Goal: Communication & Community: Answer question/provide support

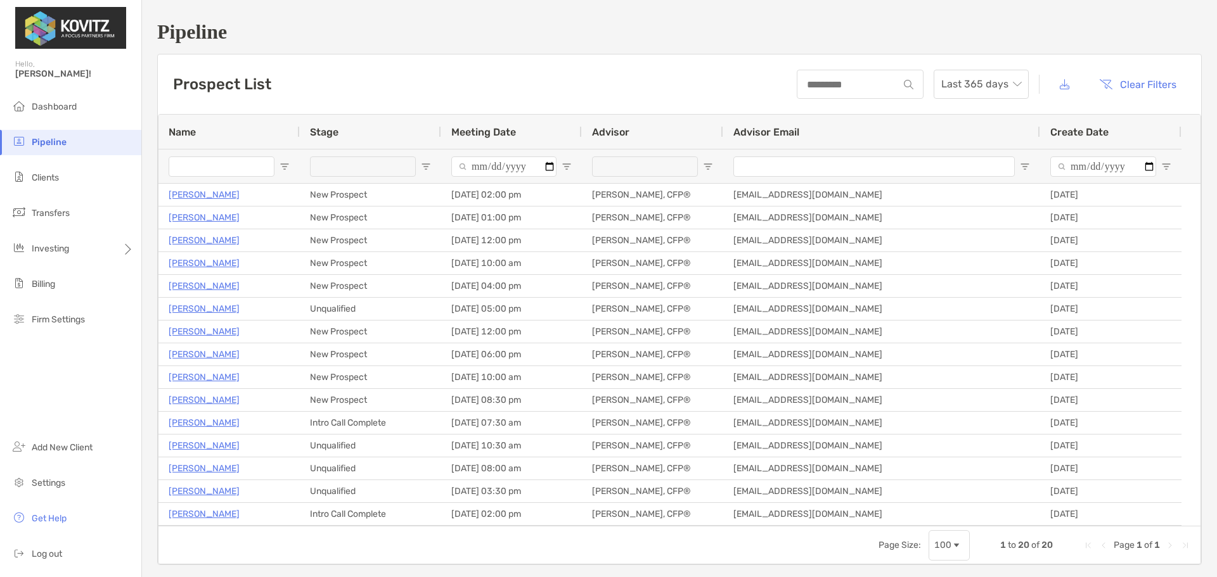
scroll to position [63, 0]
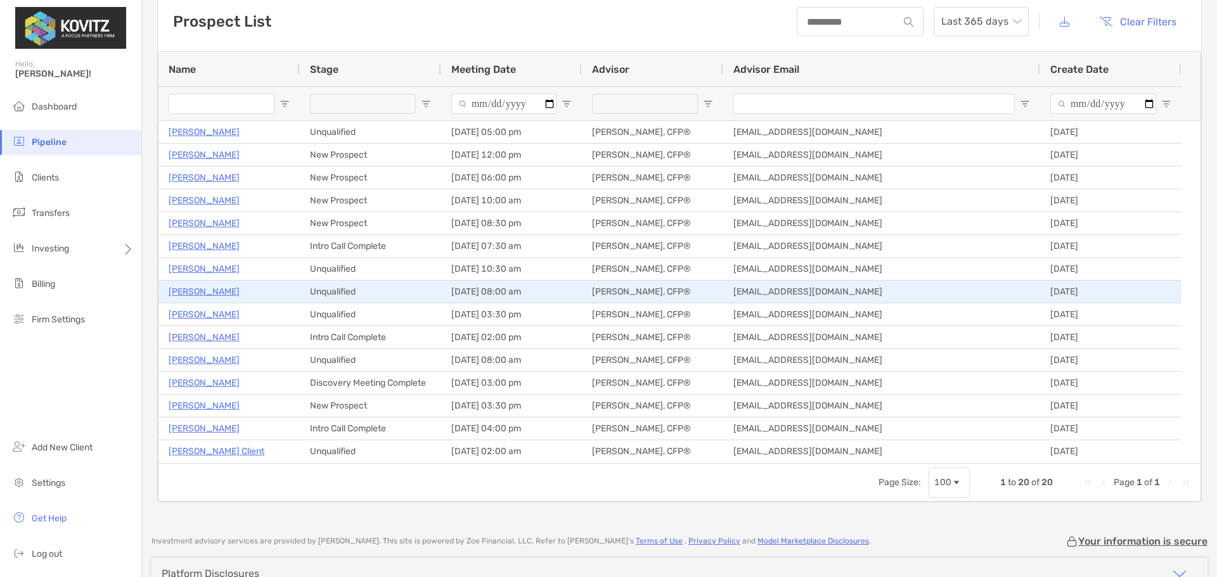
scroll to position [63, 0]
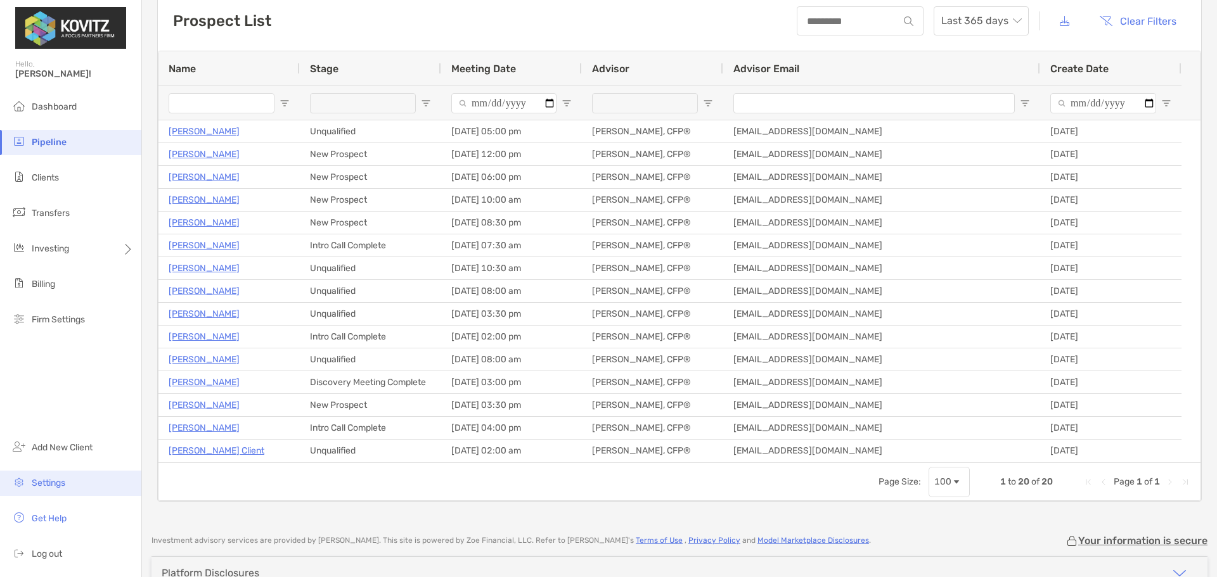
click at [68, 482] on li "Settings" at bounding box center [70, 483] width 141 height 25
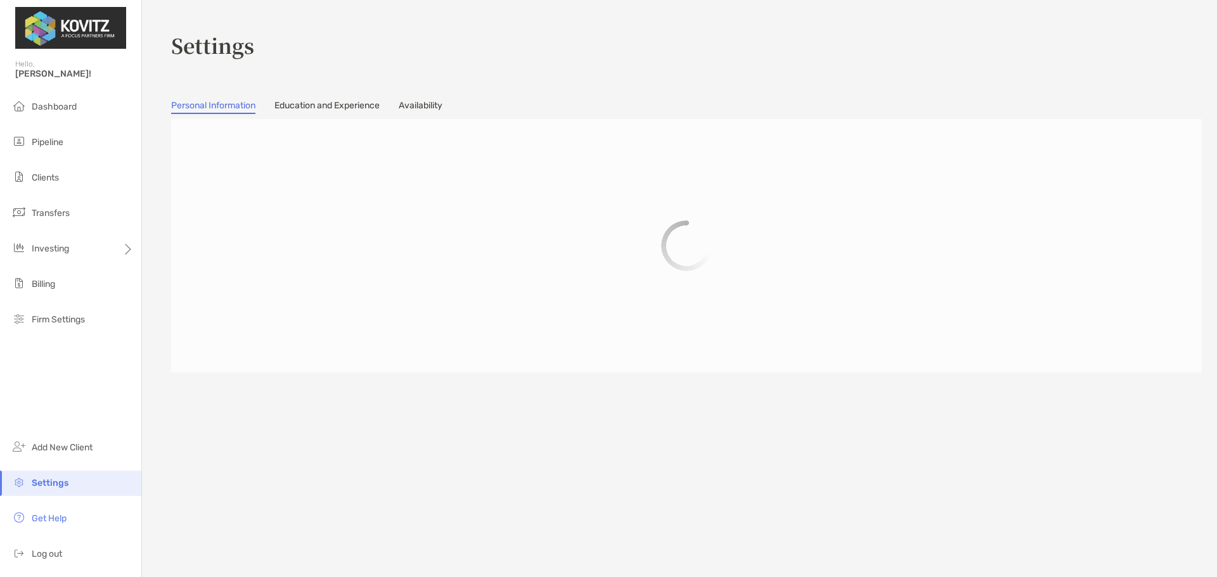
click at [415, 100] on link "Availability" at bounding box center [421, 107] width 44 height 14
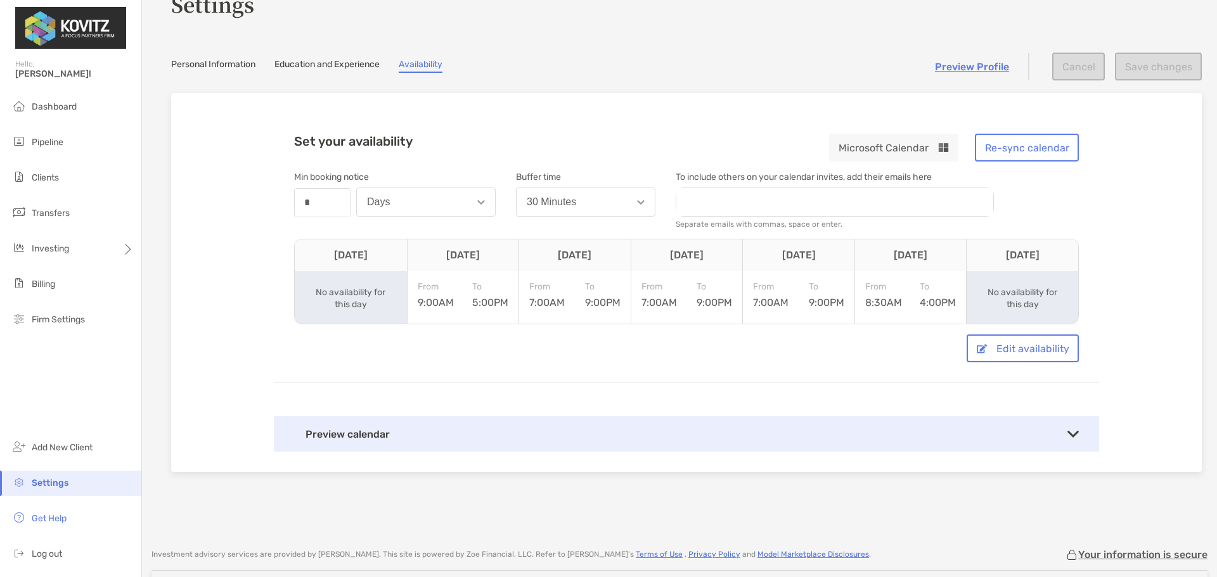
scroll to position [63, 0]
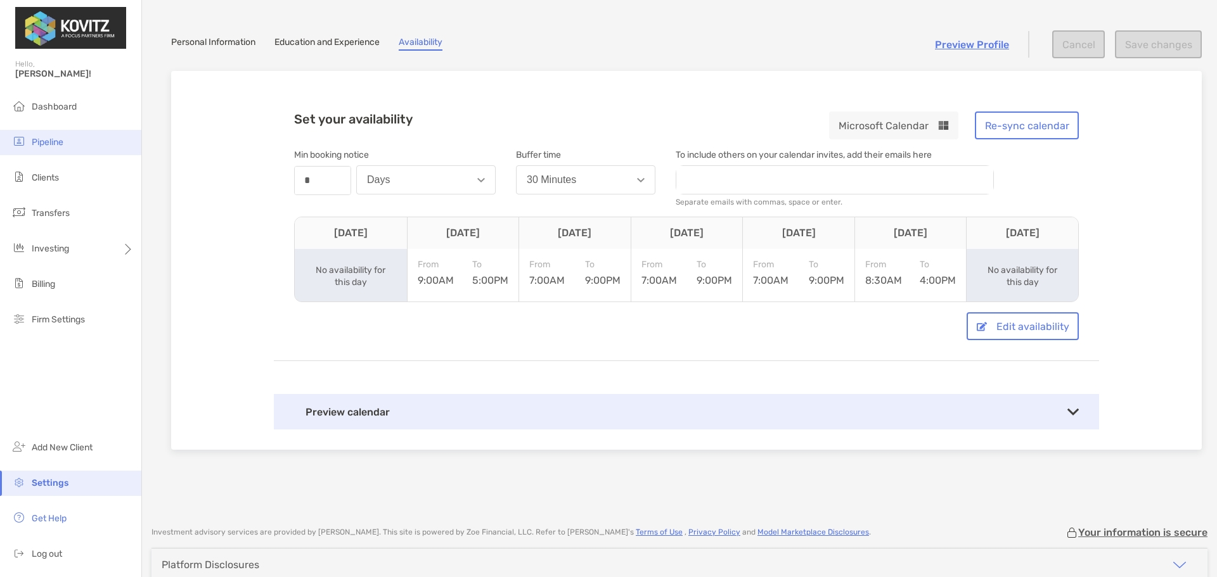
click at [89, 143] on li "Pipeline" at bounding box center [70, 142] width 141 height 25
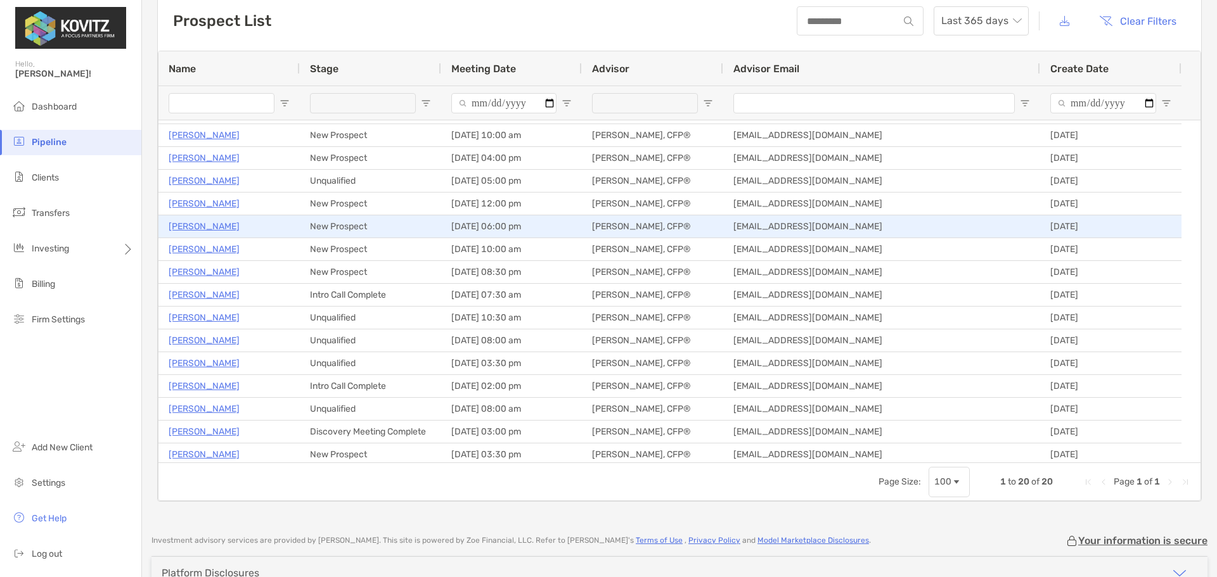
scroll to position [51, 0]
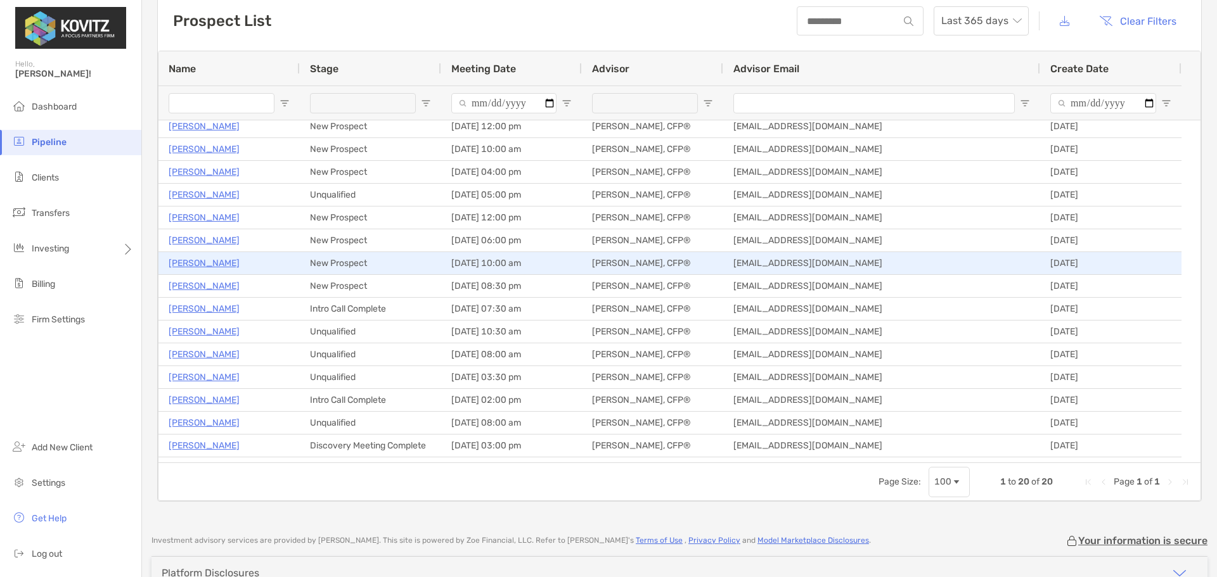
click at [198, 261] on p "[PERSON_NAME]" at bounding box center [204, 263] width 71 height 16
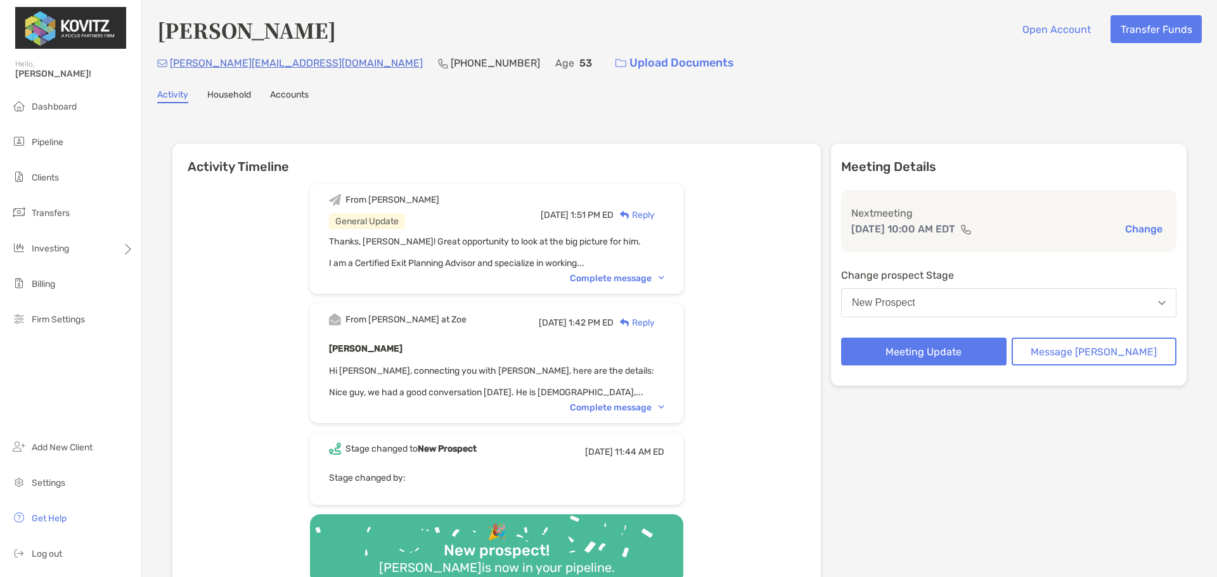
click at [624, 414] on div "From Paul at Zoe Tue, Aug 5 1:42 PM ED Reply Mike Williams Hi Paul, connecting …" at bounding box center [496, 364] width 373 height 120
click at [619, 409] on div "Complete message" at bounding box center [617, 407] width 94 height 11
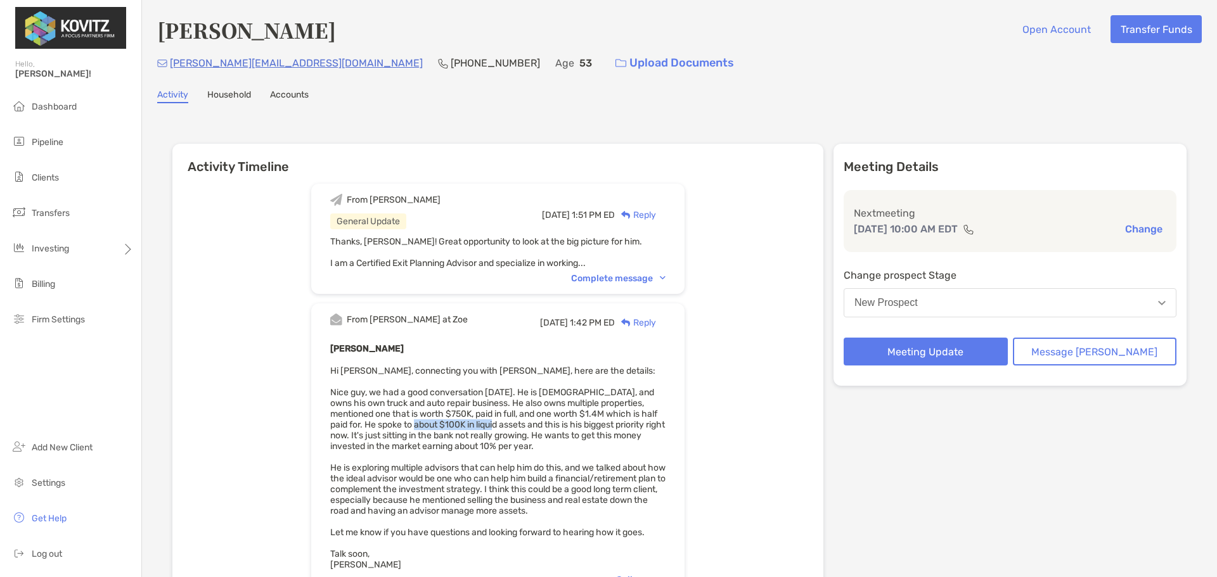
drag, startPoint x: 411, startPoint y: 425, endPoint x: 475, endPoint y: 420, distance: 64.2
click at [492, 425] on span "Hi Paul, connecting you with Mike, here are the details: Nice guy, we had a goo…" at bounding box center [497, 468] width 335 height 205
click at [436, 412] on span "Hi Paul, connecting you with Mike, here are the details: Nice guy, we had a goo…" at bounding box center [497, 468] width 335 height 205
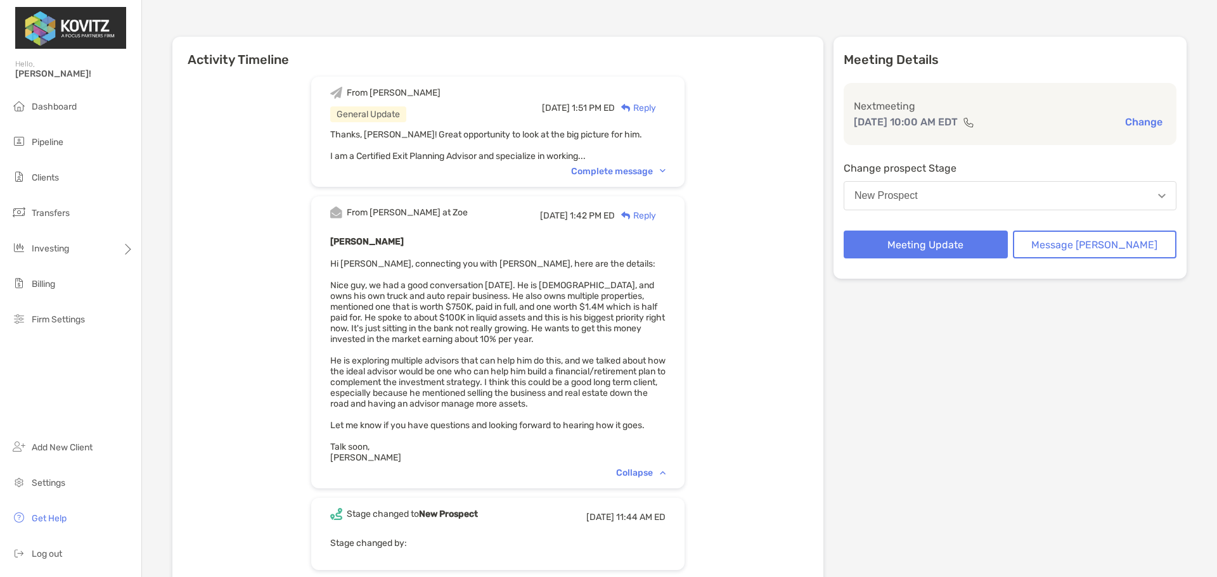
scroll to position [127, 0]
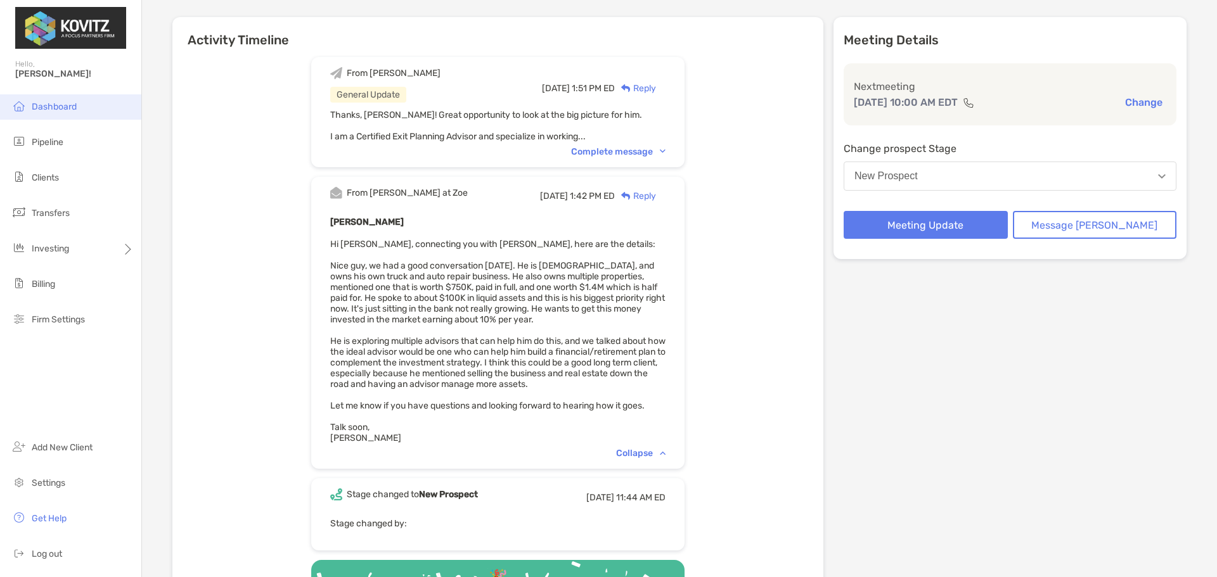
click at [39, 119] on li "Dashboard" at bounding box center [70, 106] width 141 height 25
